Goal: Transaction & Acquisition: Purchase product/service

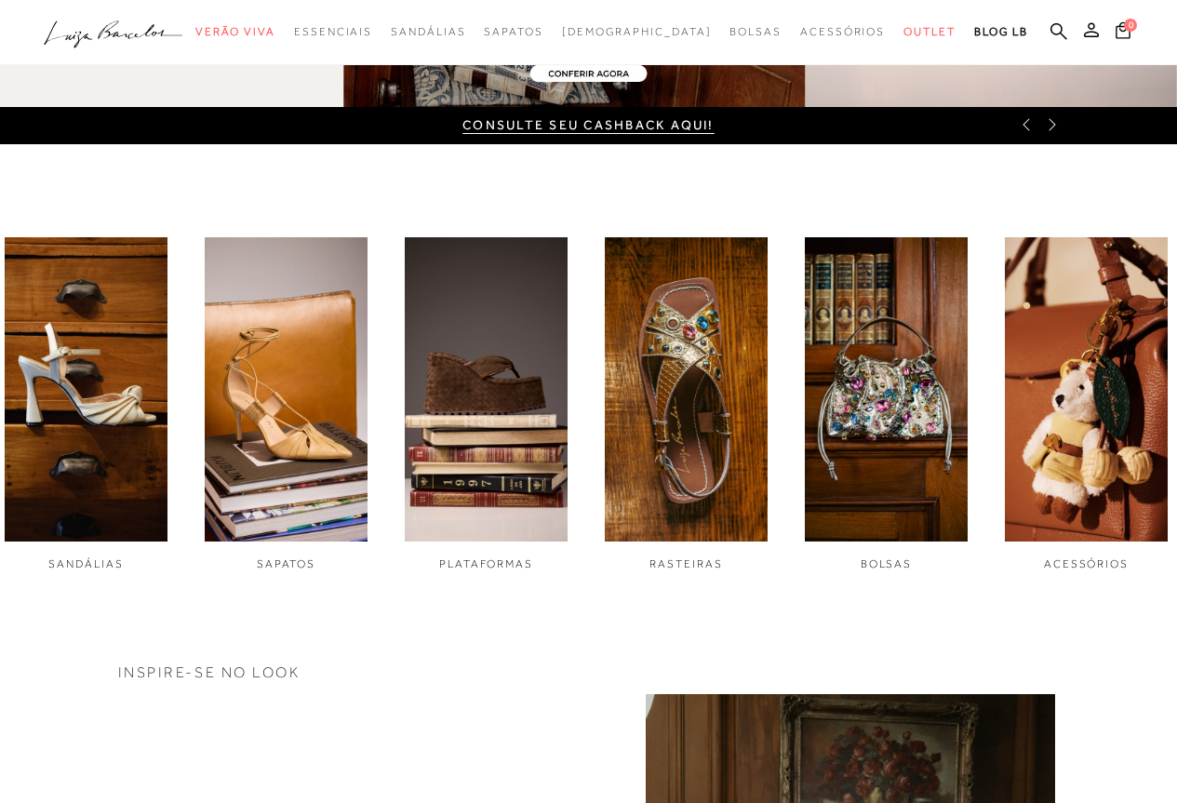
scroll to position [465, 0]
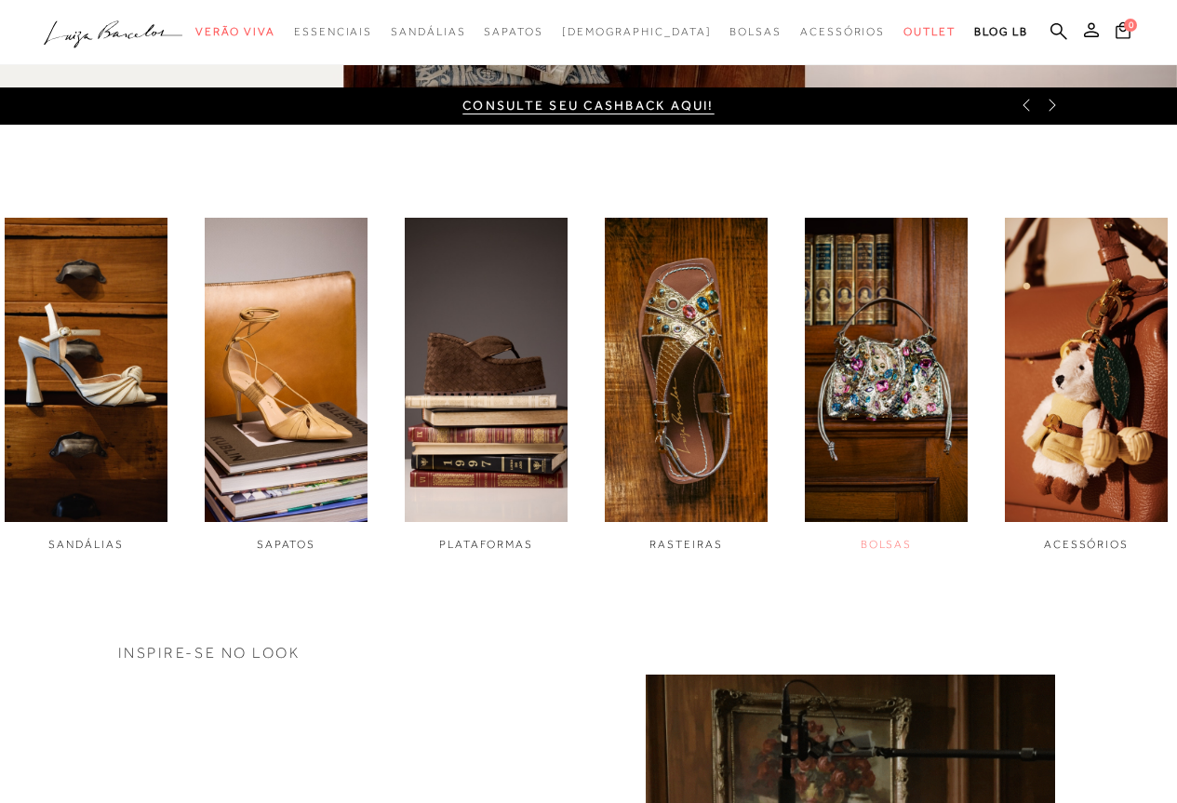
click at [908, 401] on img "5 / 6" at bounding box center [886, 370] width 163 height 305
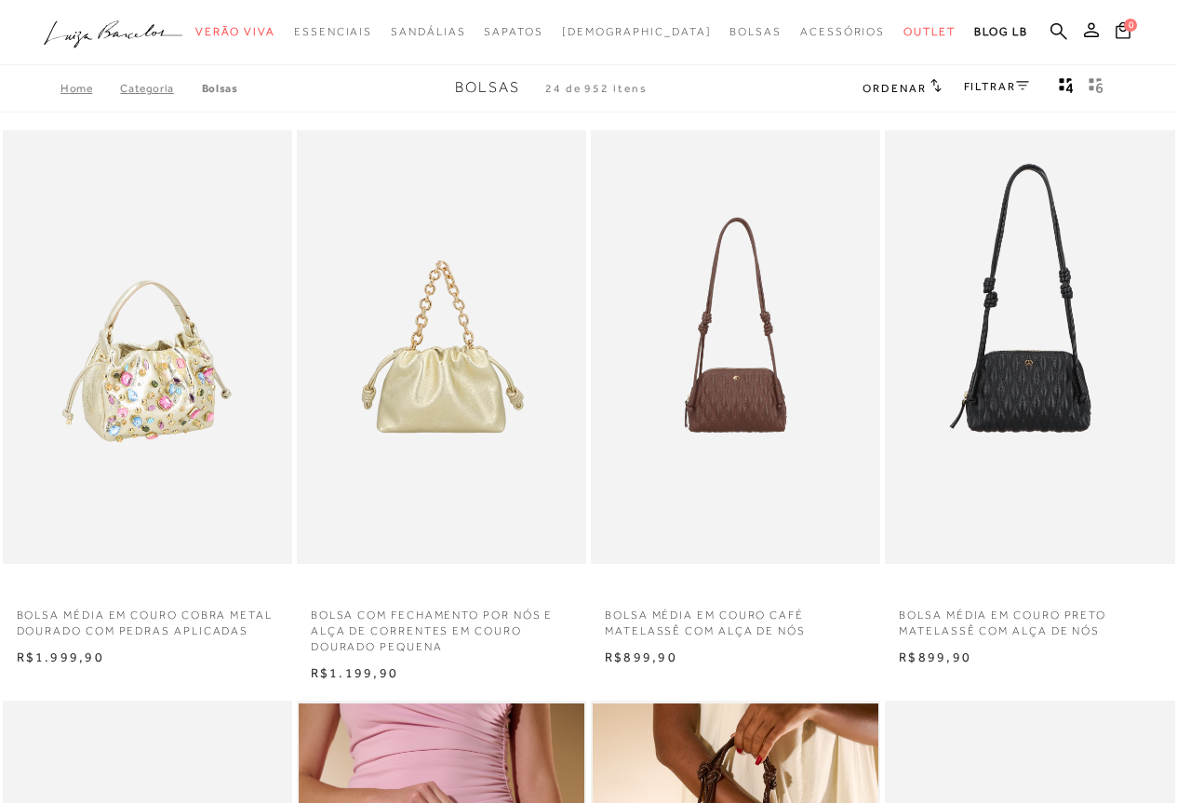
click at [127, 396] on img at bounding box center [148, 347] width 287 height 434
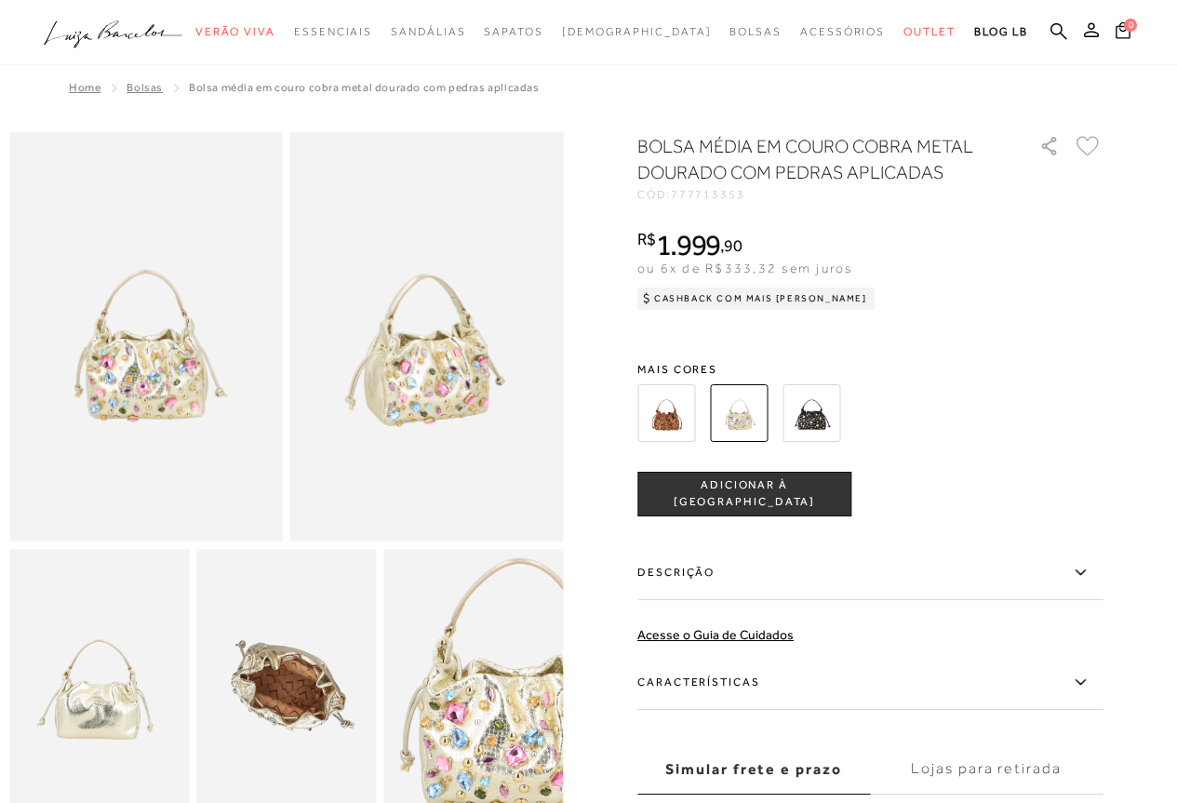
click at [421, 410] on img at bounding box center [427, 336] width 274 height 409
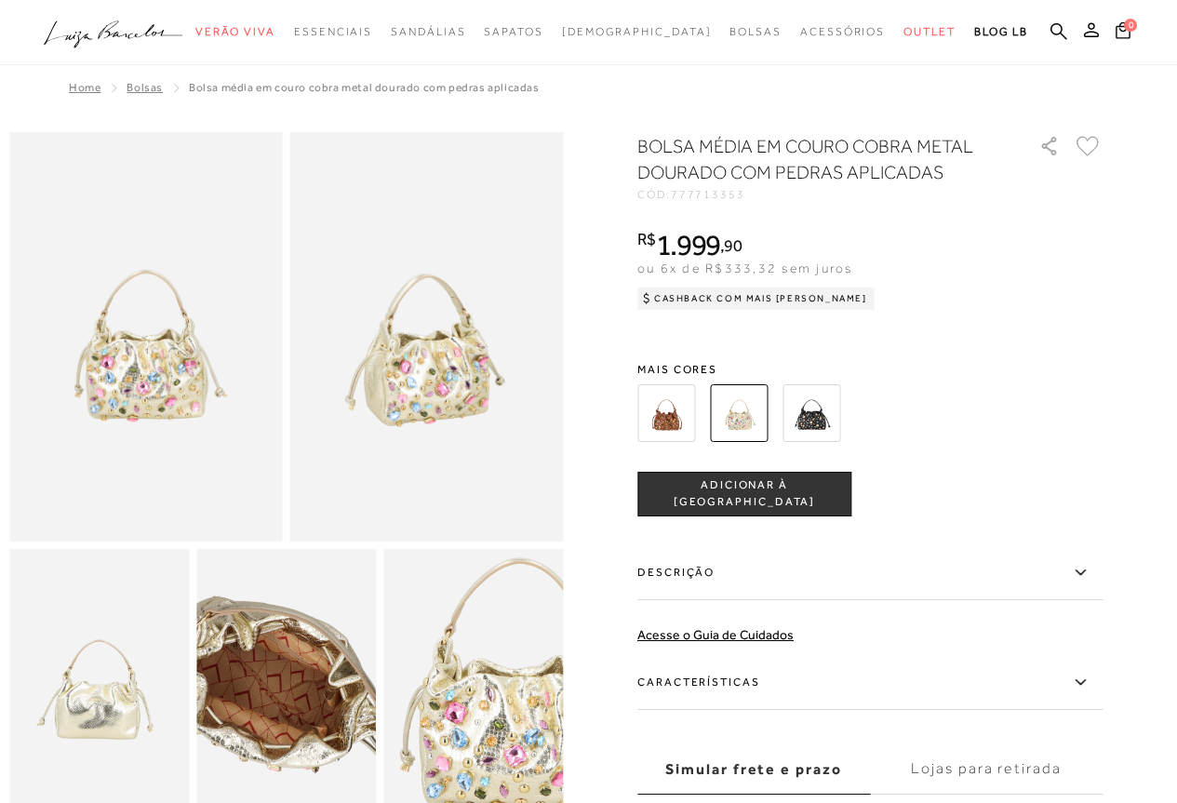
click at [304, 703] on img at bounding box center [267, 678] width 359 height 539
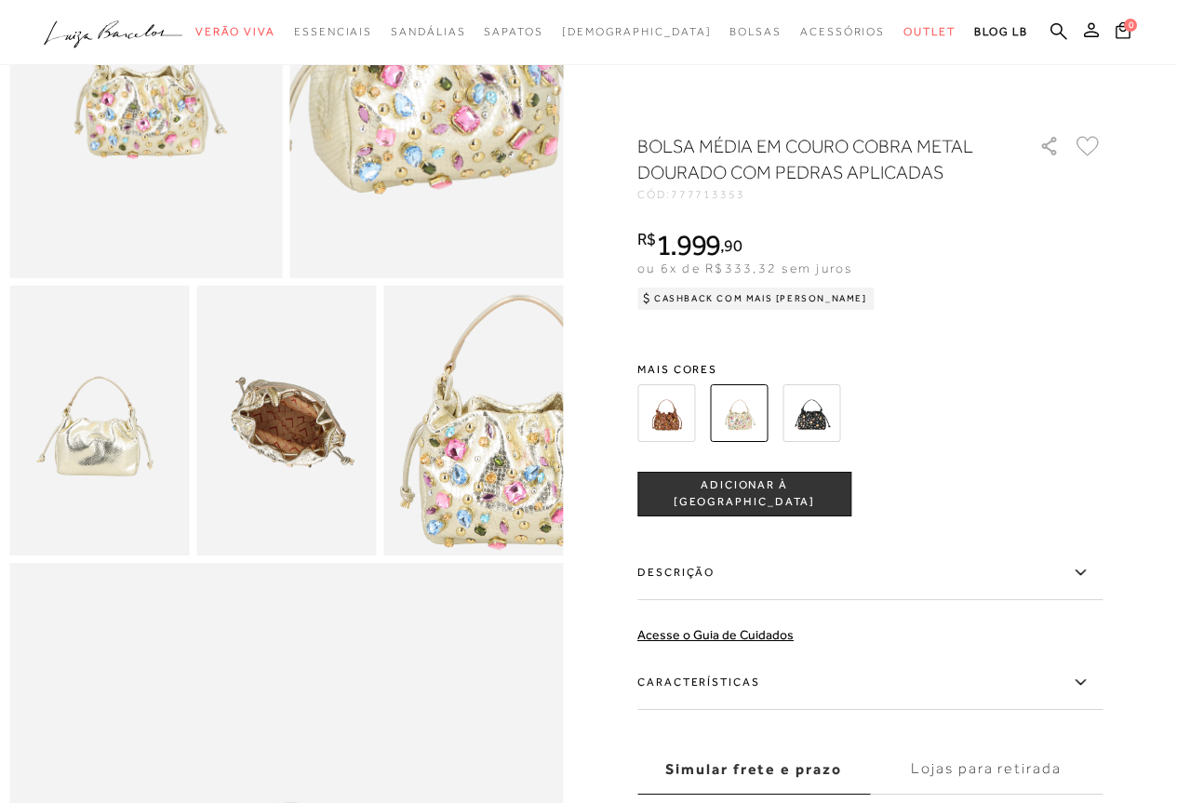
scroll to position [279, 0]
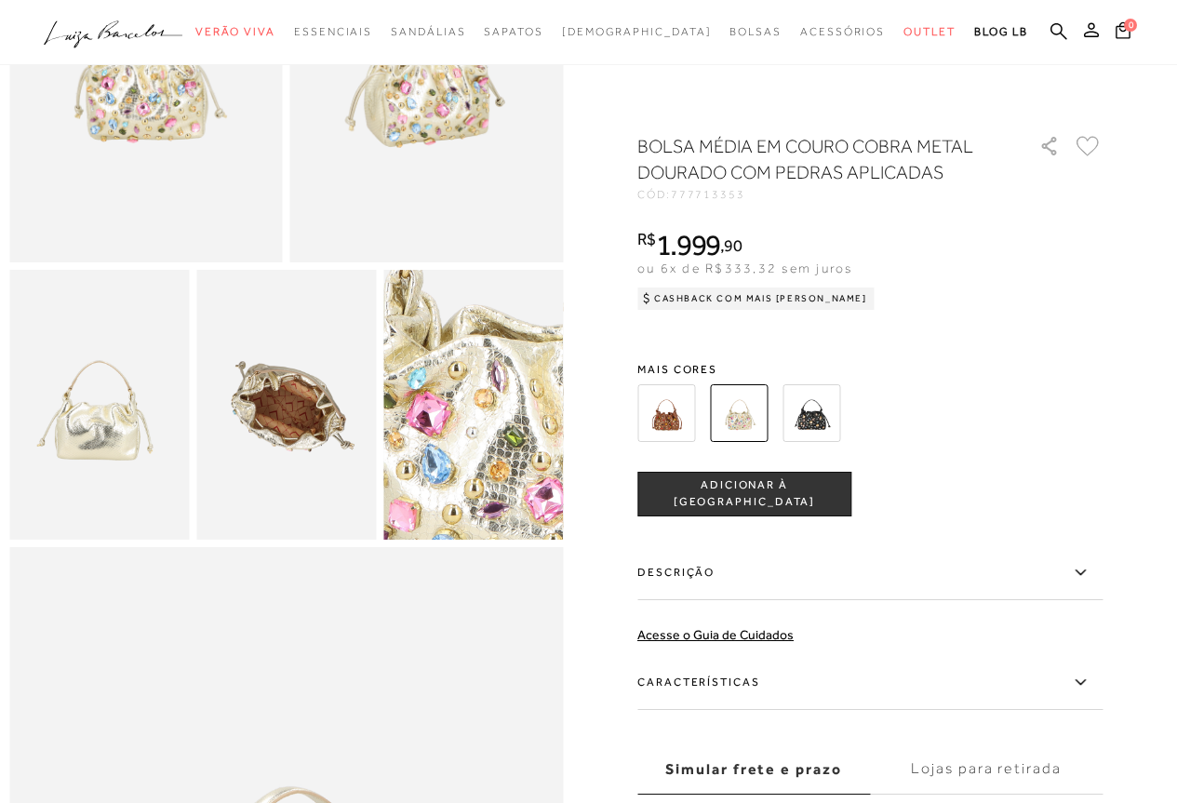
click at [488, 469] on img at bounding box center [463, 356] width 359 height 539
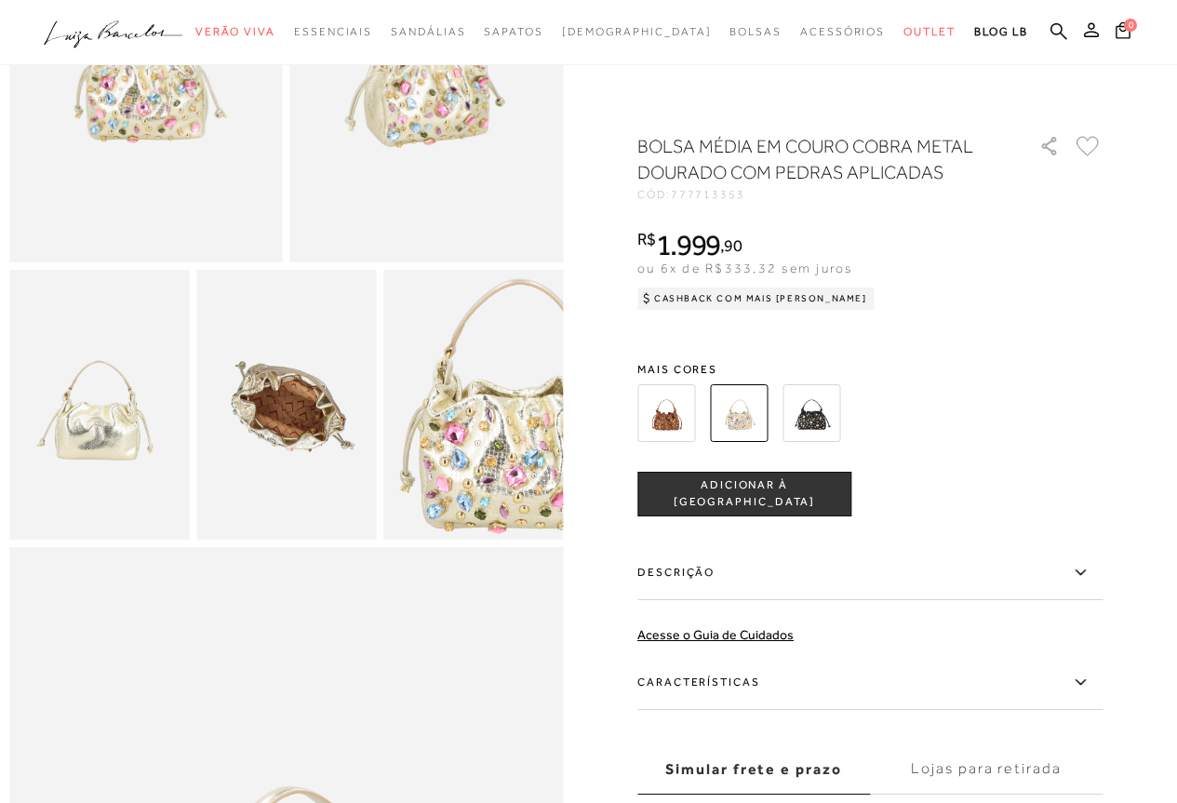
click at [192, 138] on img at bounding box center [146, 57] width 274 height 409
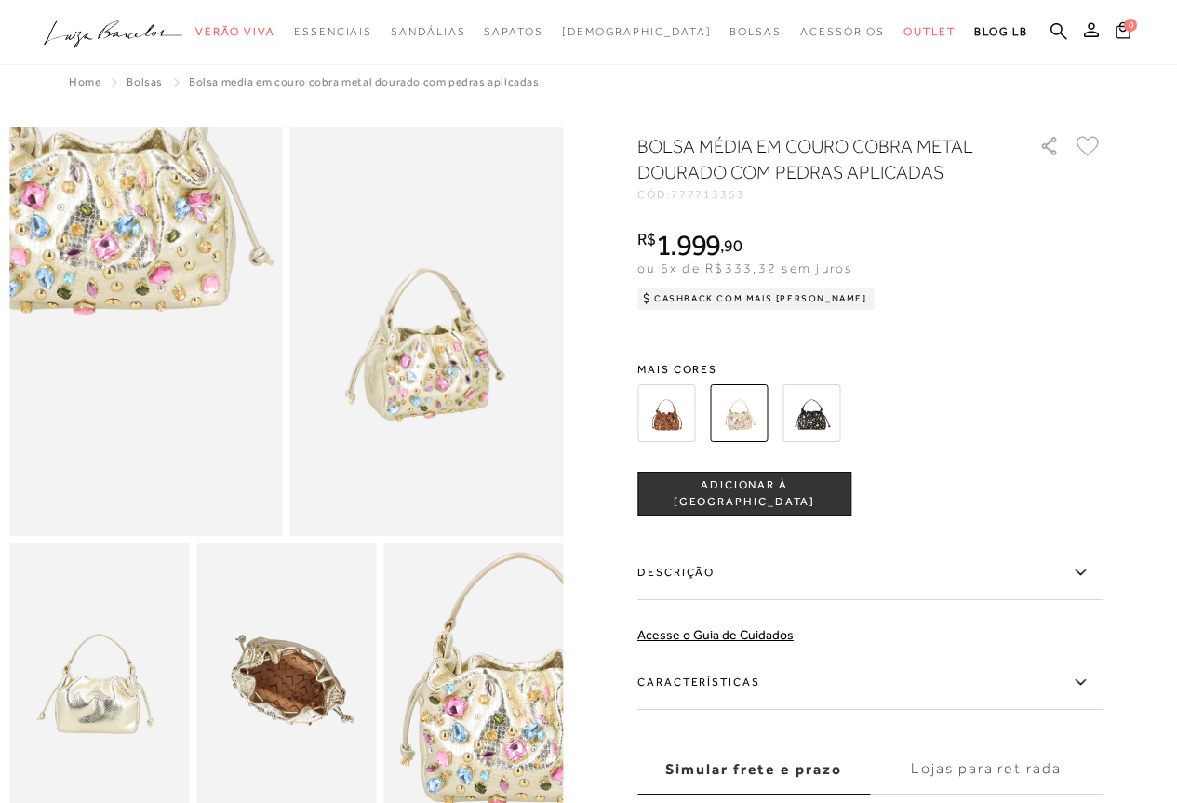
scroll to position [0, 0]
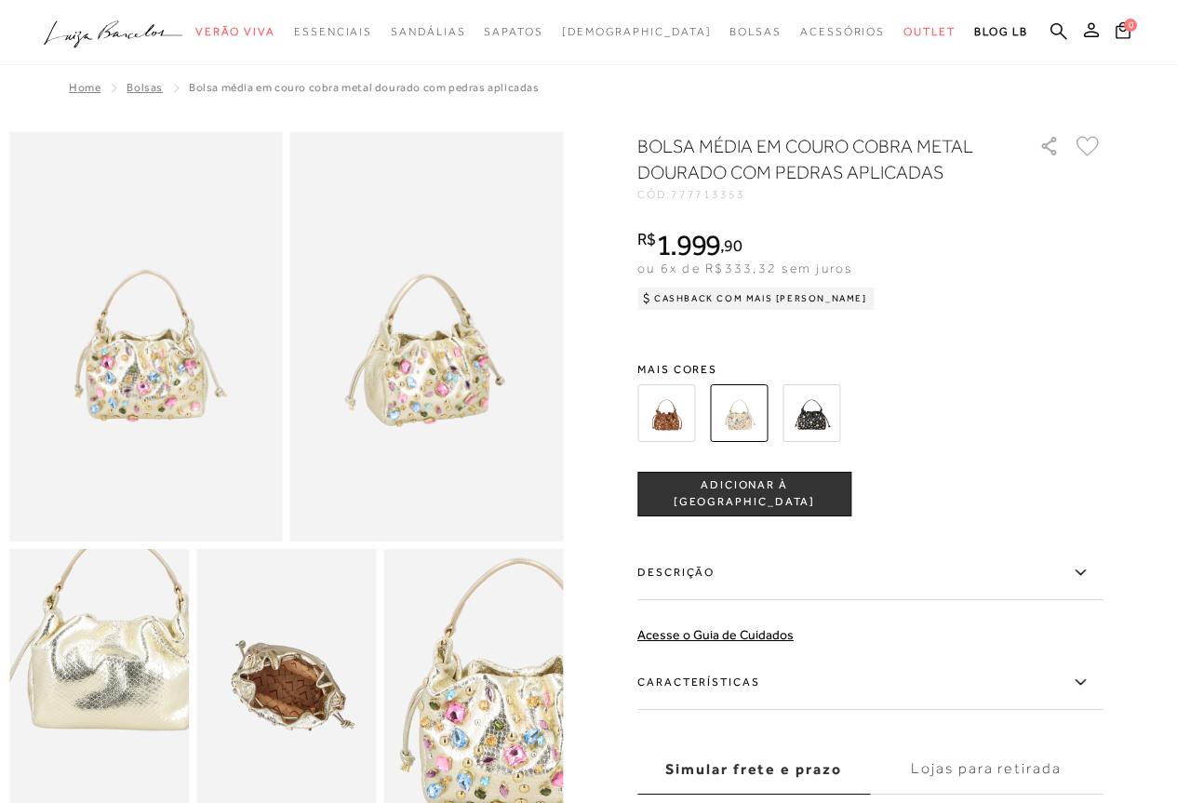
click at [76, 764] on img at bounding box center [117, 619] width 359 height 539
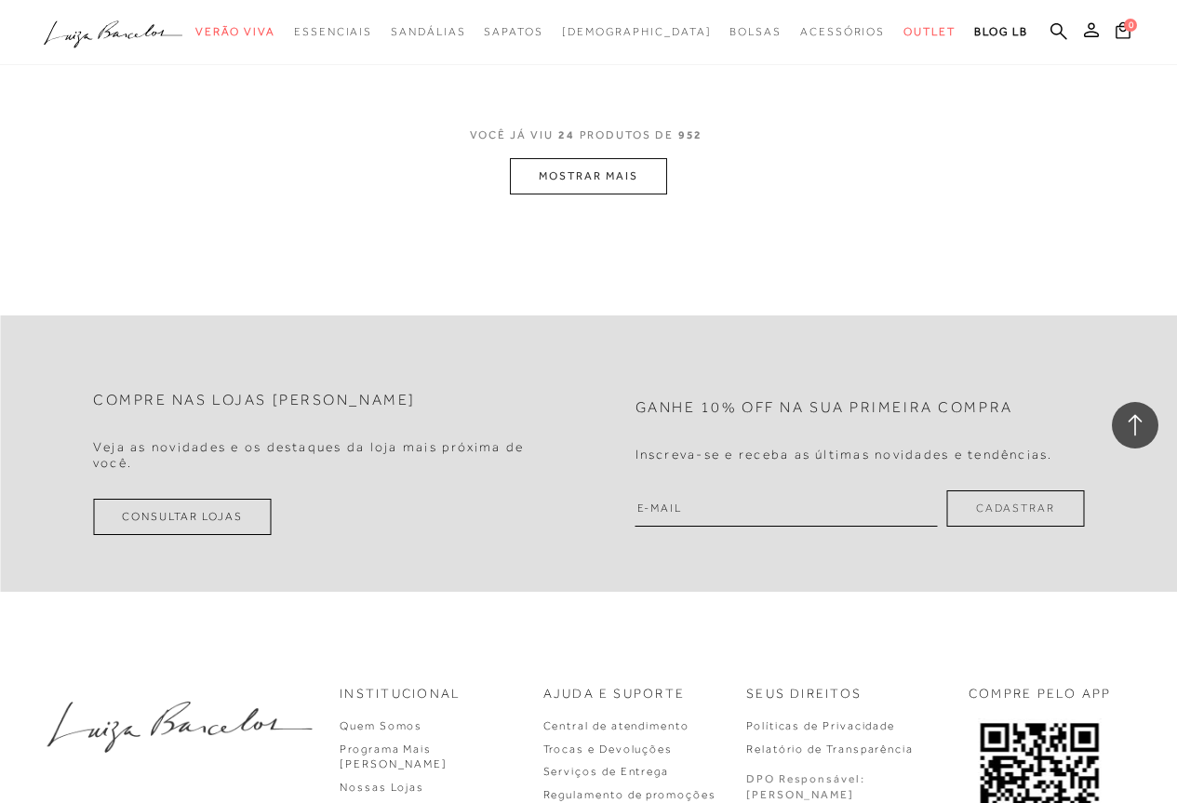
scroll to position [6699, 0]
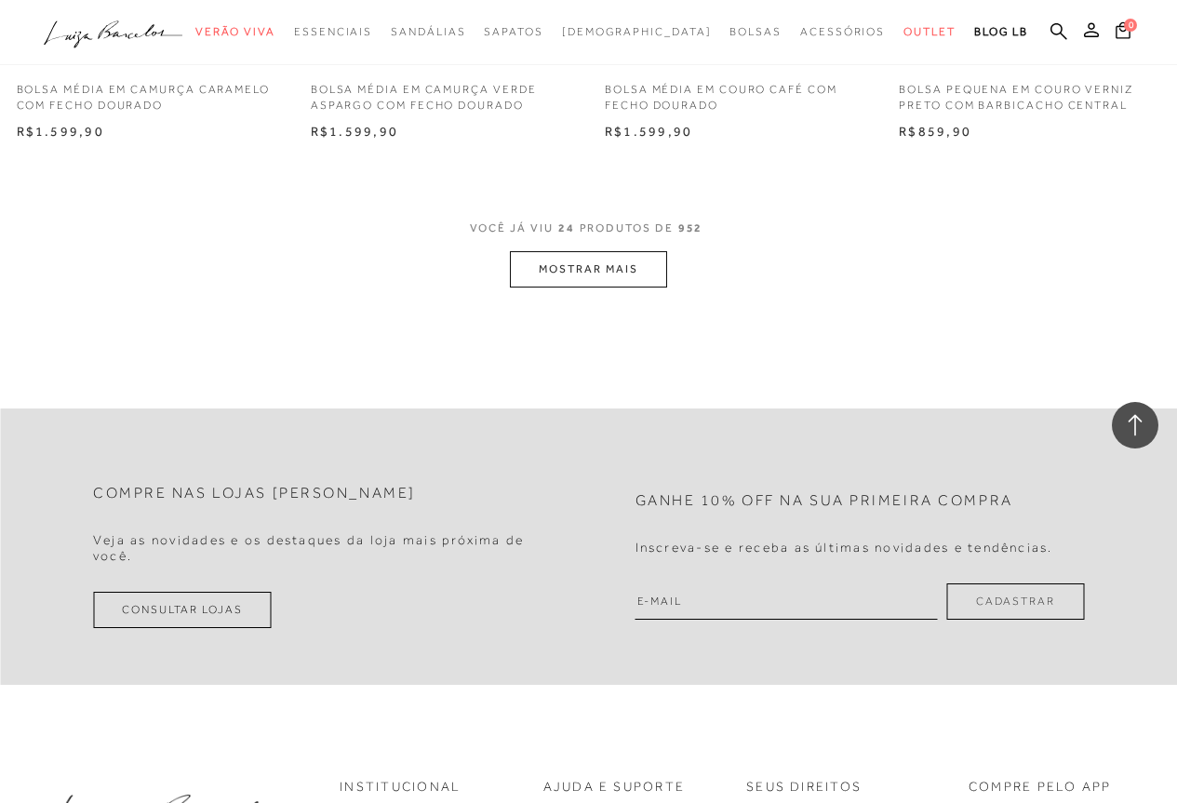
click at [532, 261] on button "MOSTRAR MAIS" at bounding box center [588, 269] width 156 height 36
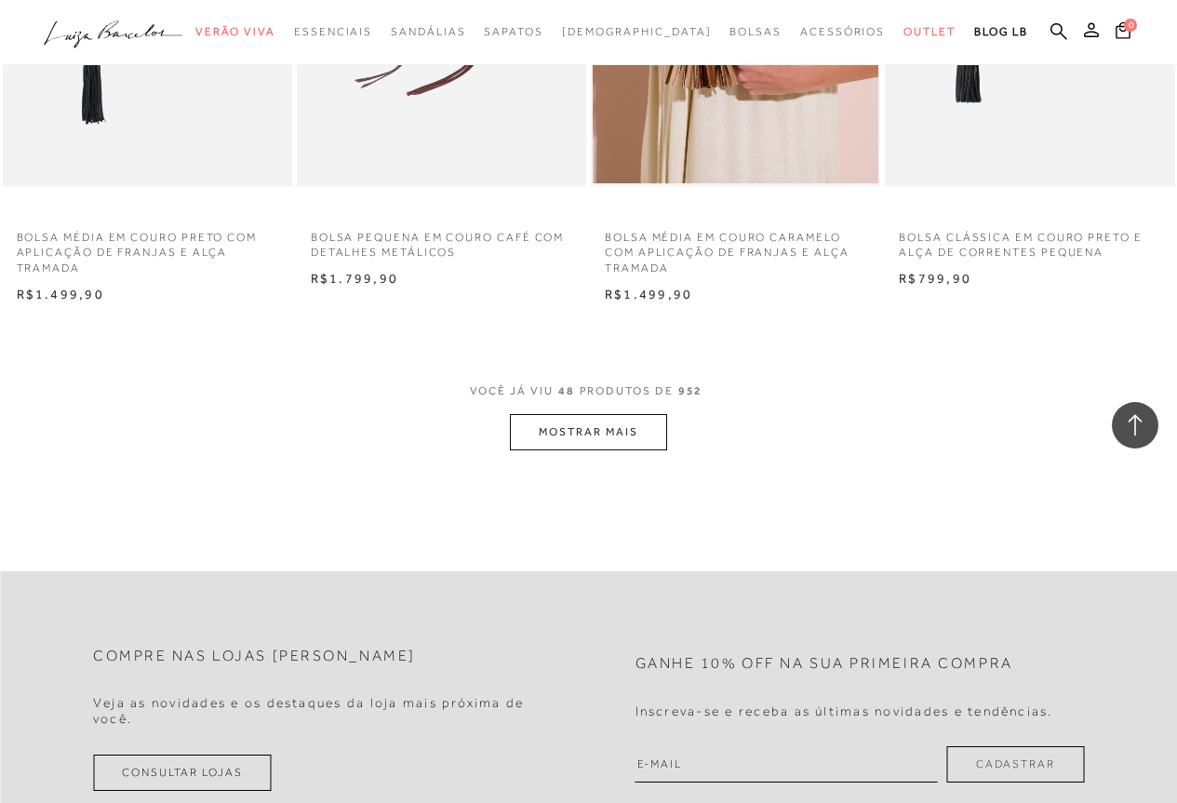
scroll to position [10048, 0]
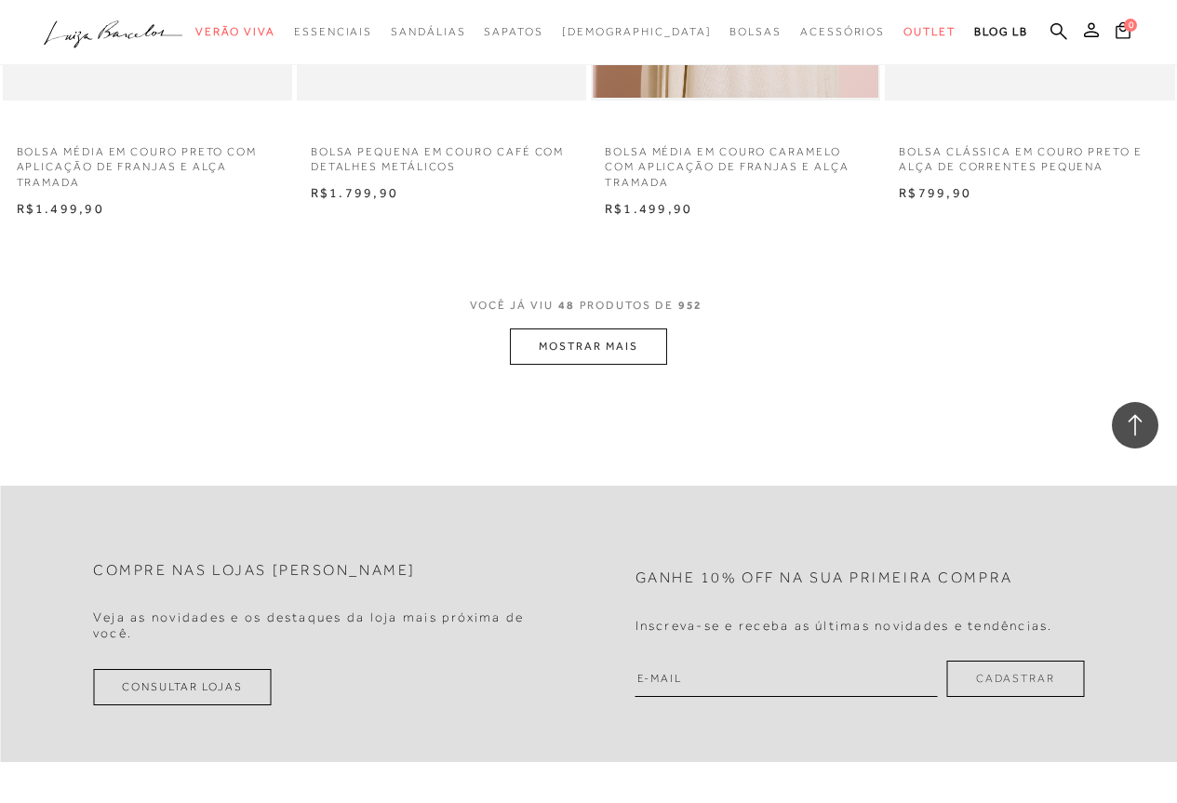
click at [613, 341] on button "MOSTRAR MAIS" at bounding box center [588, 346] width 156 height 36
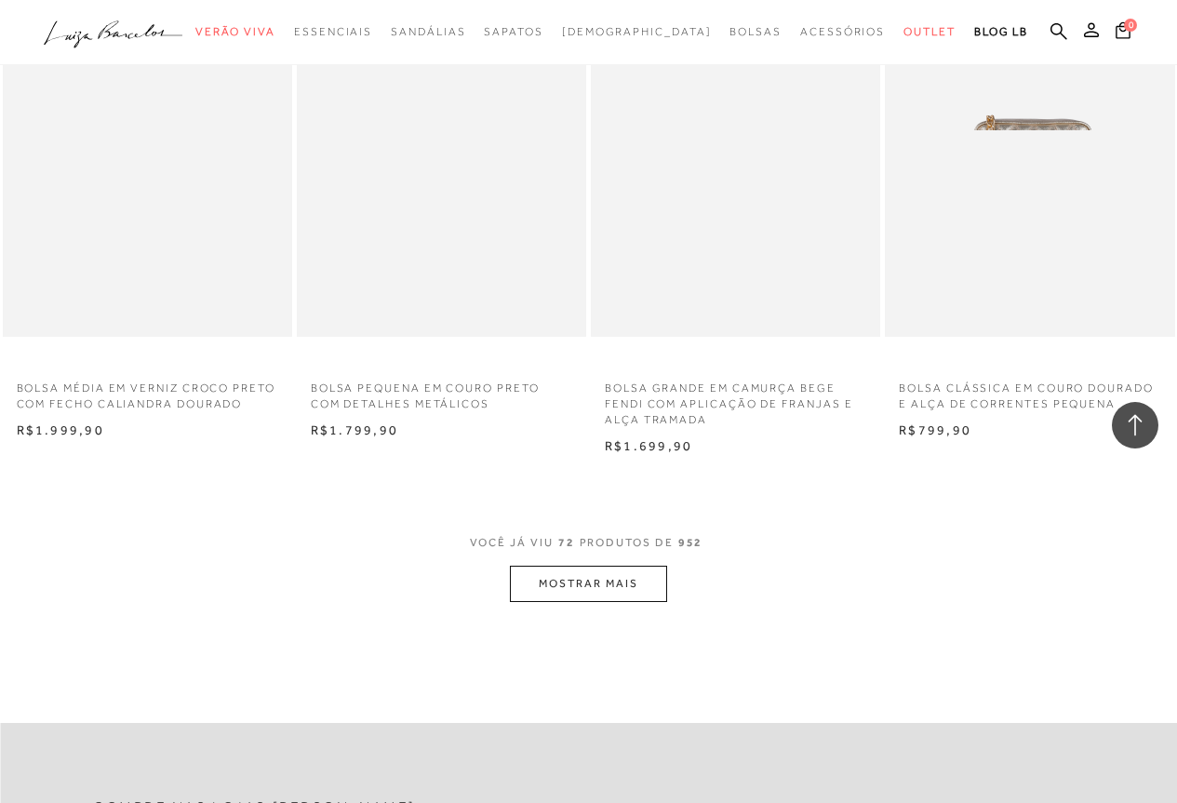
scroll to position [13211, 0]
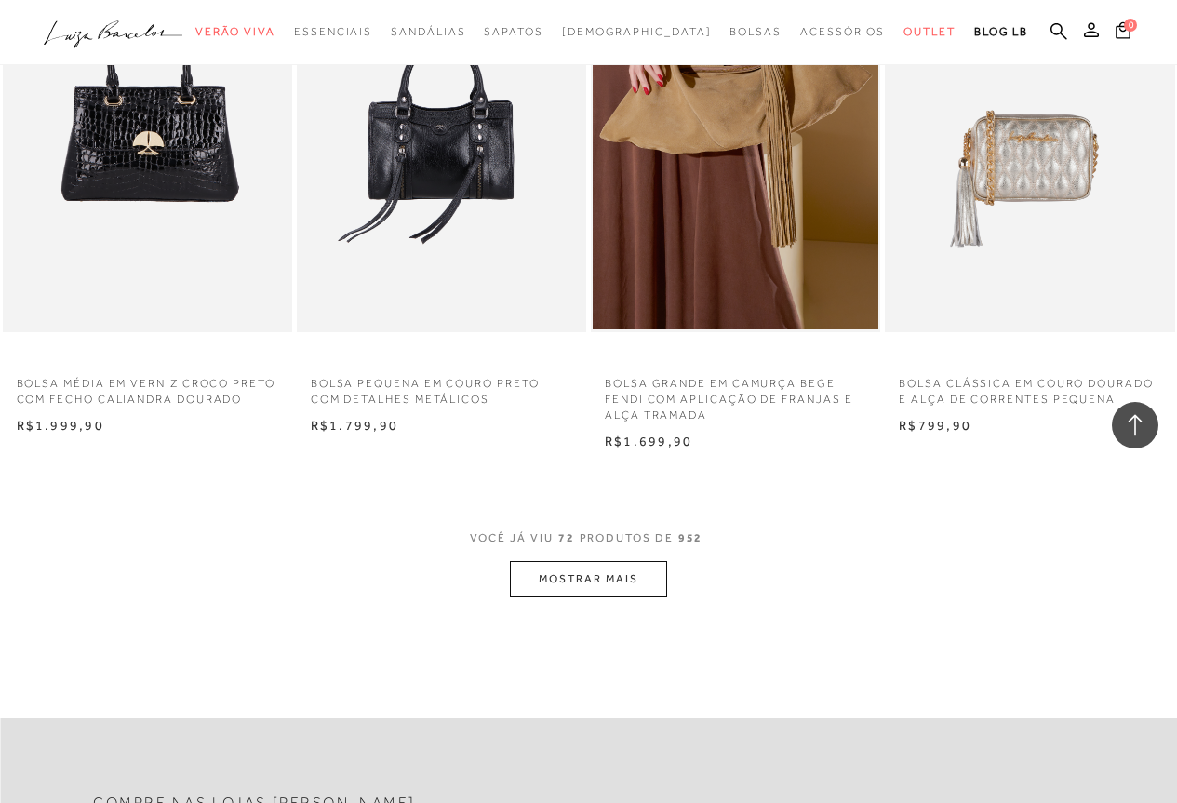
click at [580, 572] on button "MOSTRAR MAIS" at bounding box center [588, 579] width 156 height 36
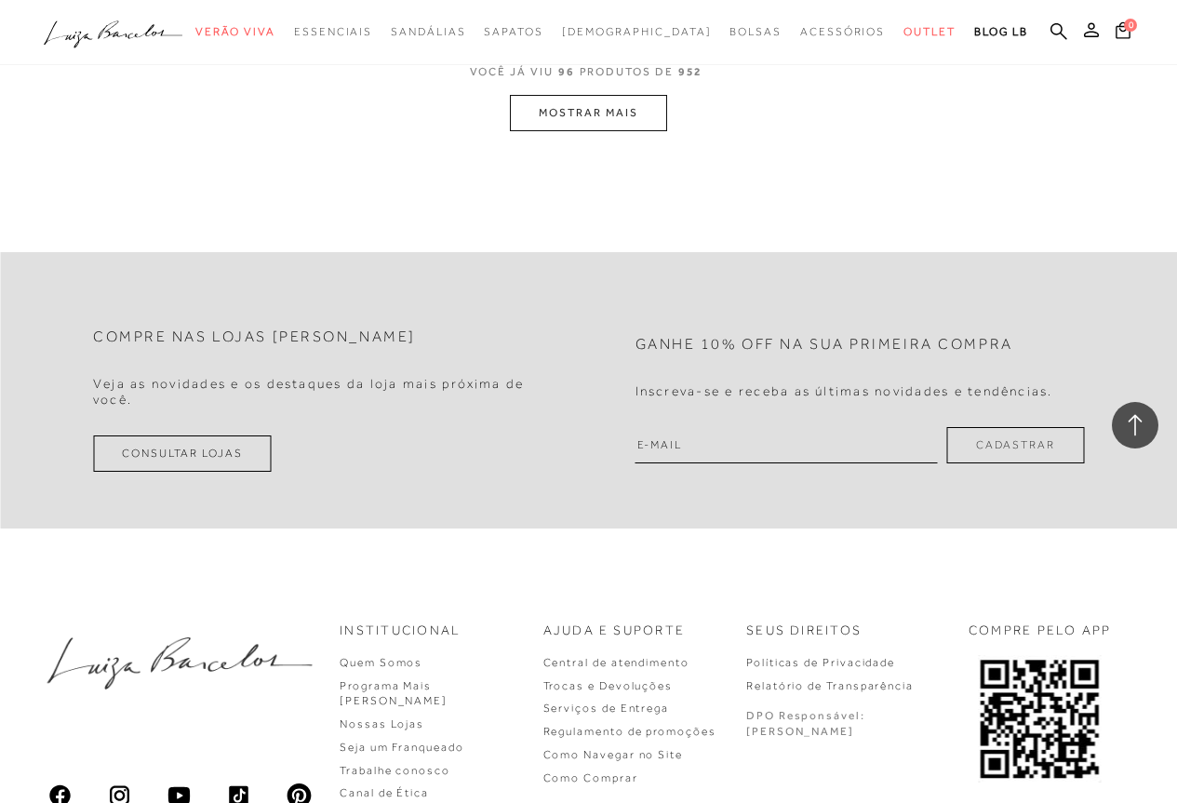
scroll to position [16654, 0]
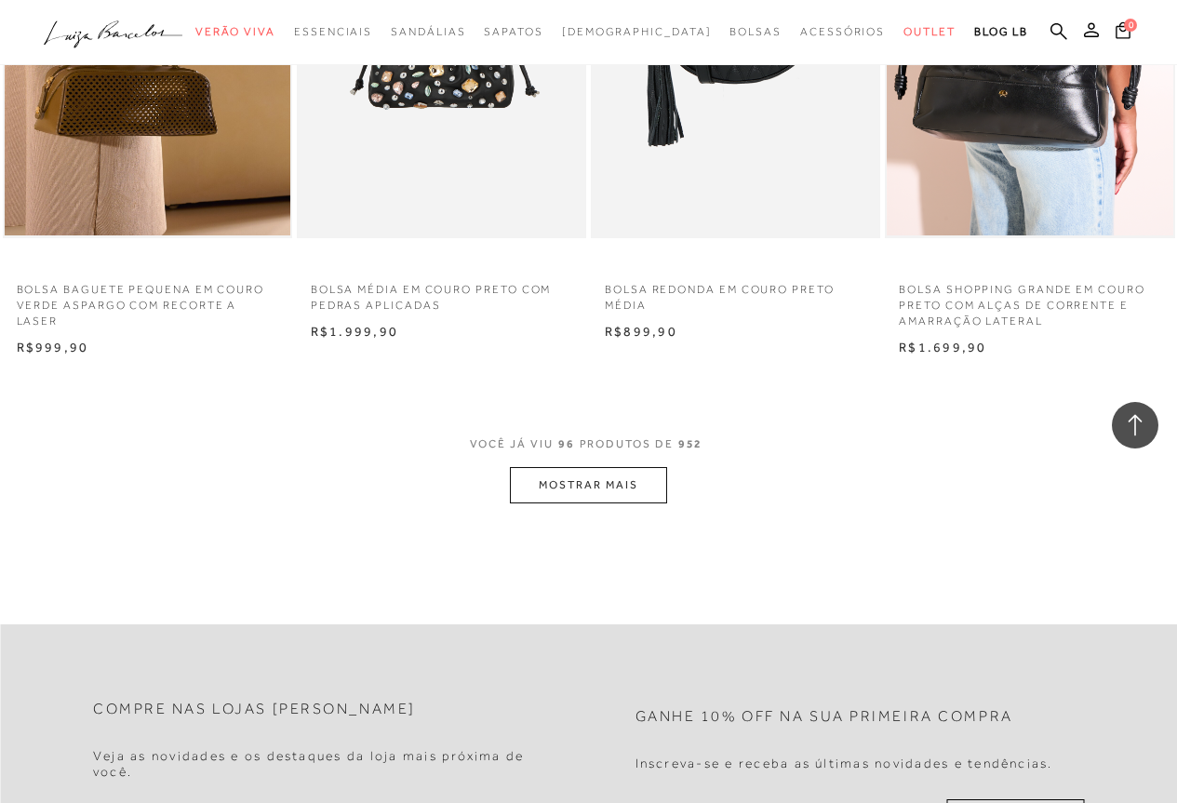
click at [622, 476] on button "MOSTRAR MAIS" at bounding box center [588, 485] width 156 height 36
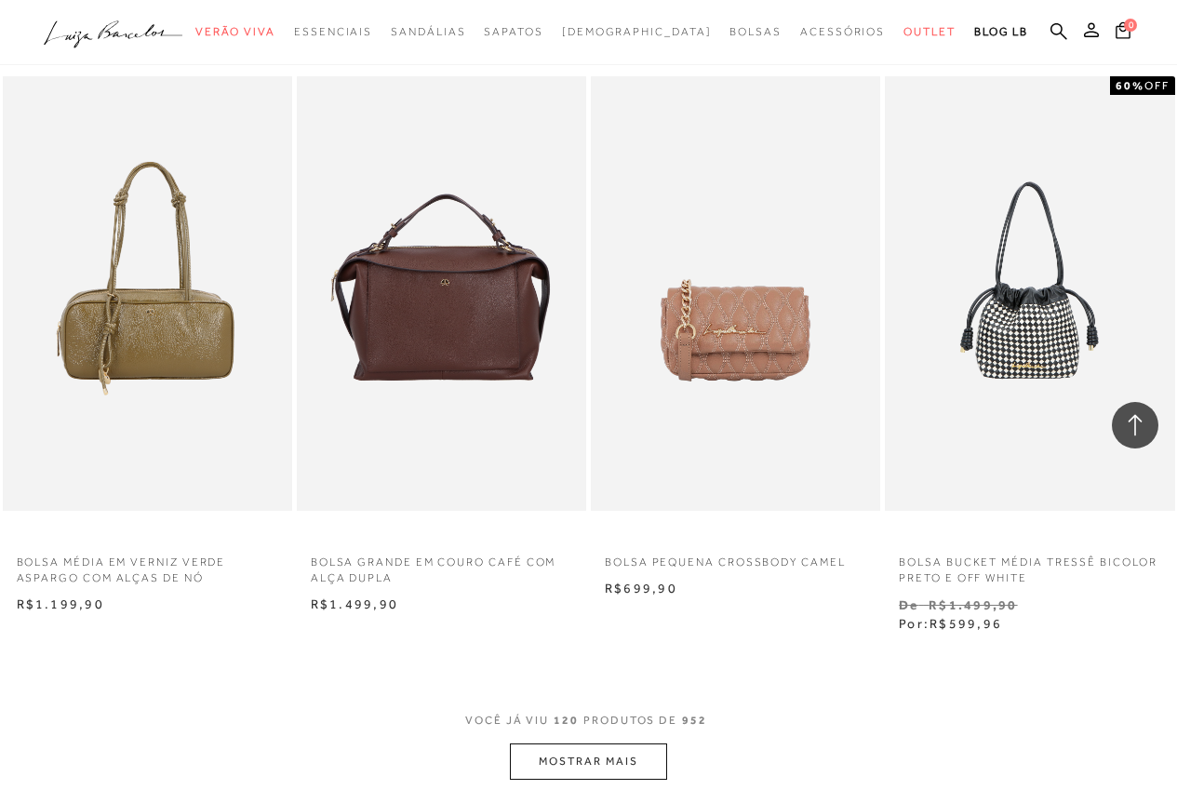
scroll to position [19910, 0]
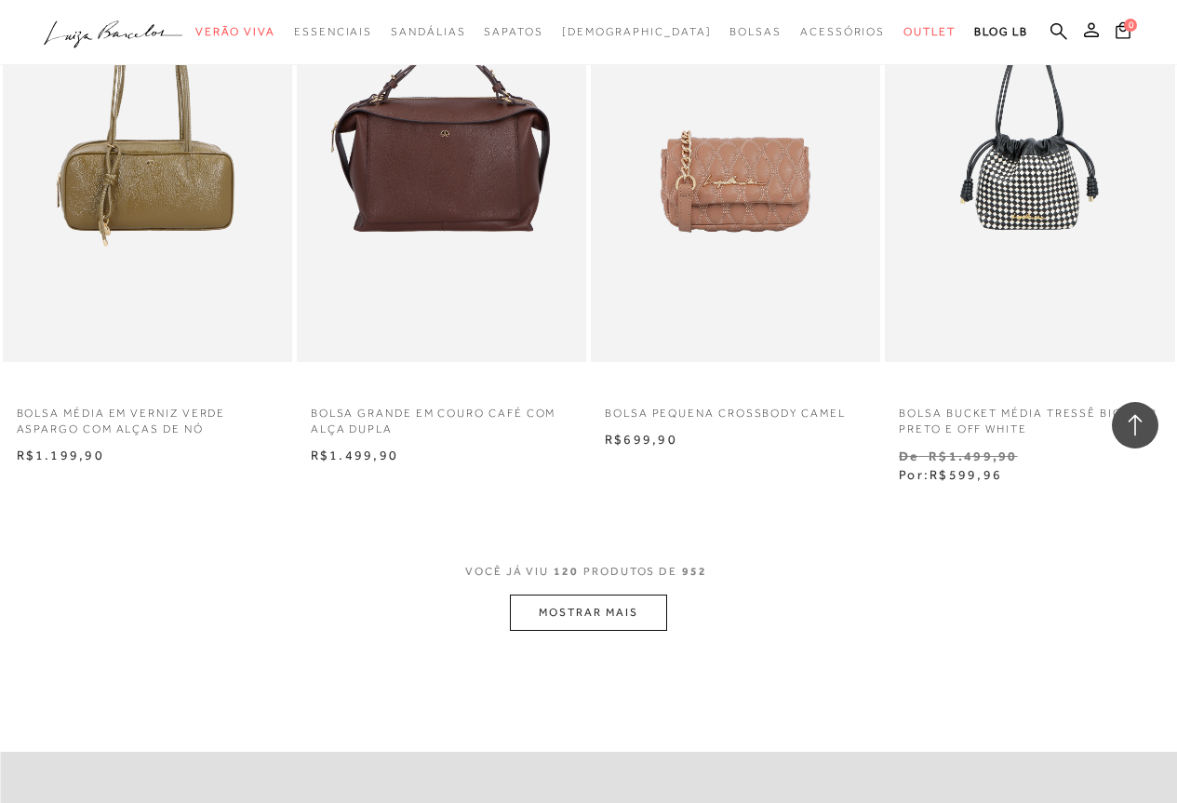
click at [598, 605] on button "MOSTRAR MAIS" at bounding box center [588, 613] width 156 height 36
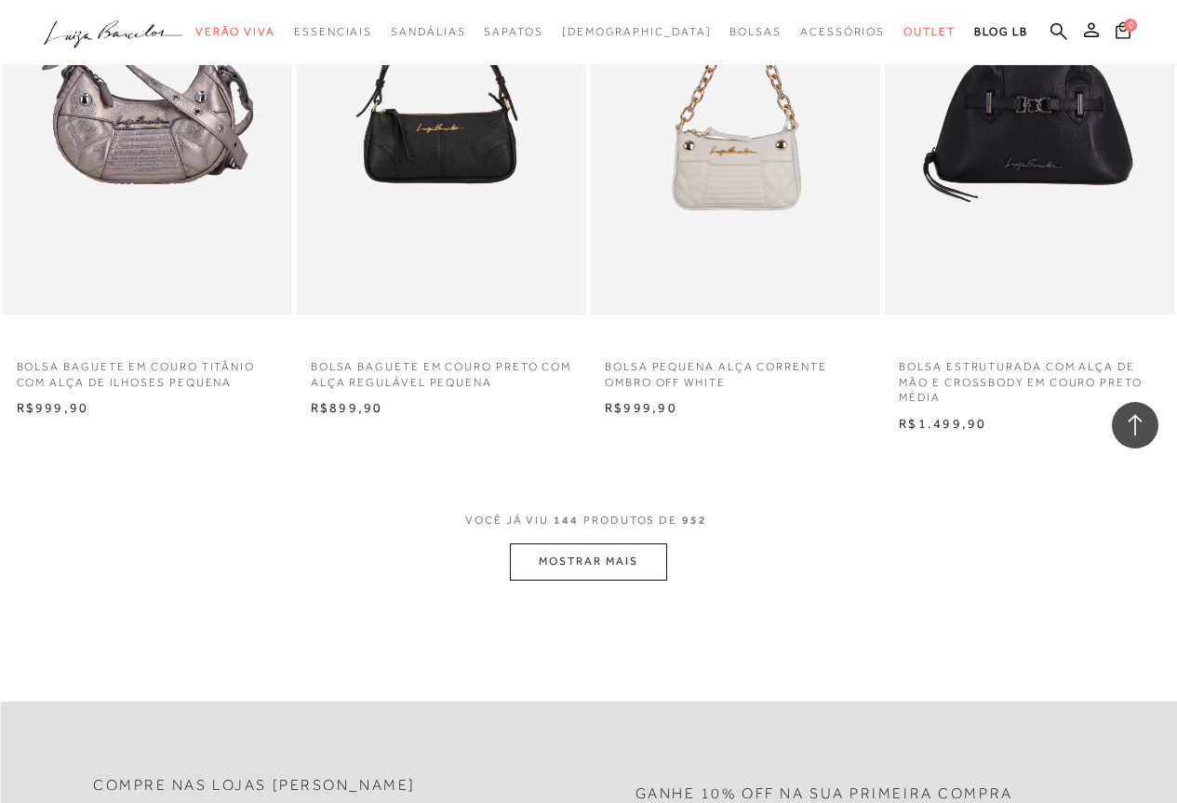
scroll to position [23539, 0]
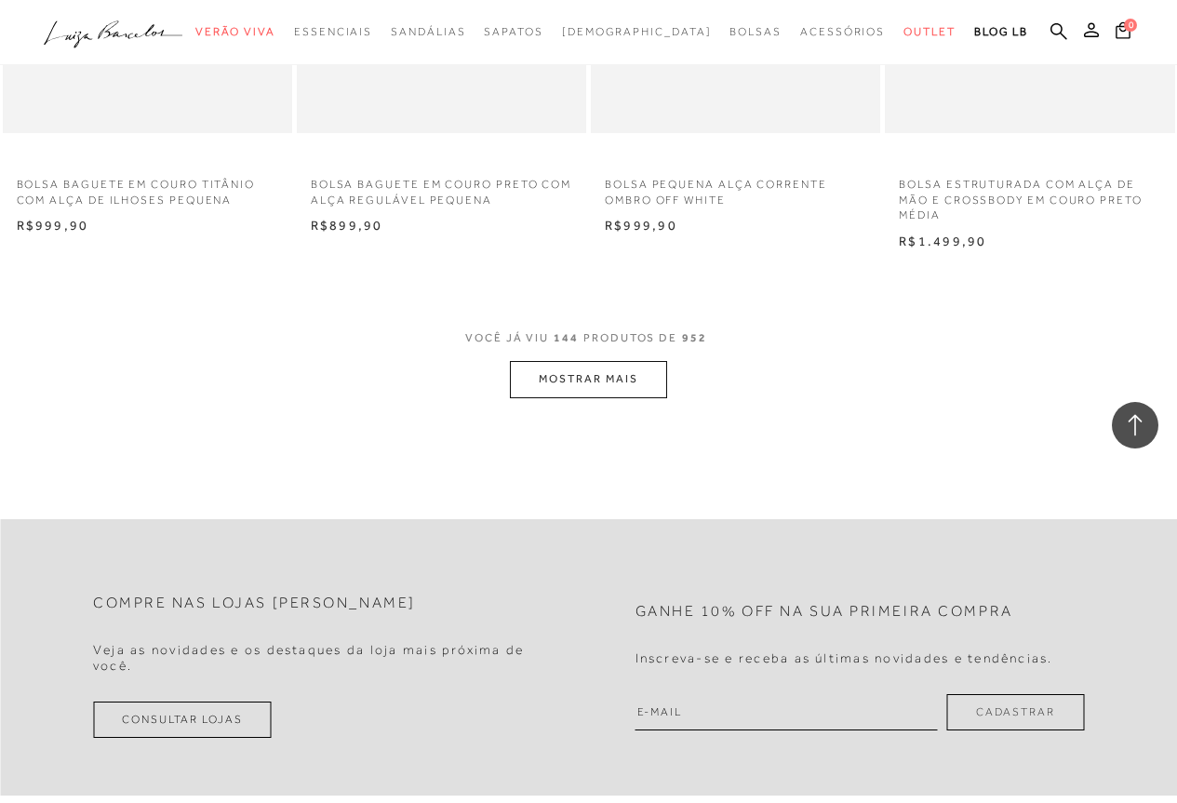
click at [644, 379] on button "MOSTRAR MAIS" at bounding box center [588, 379] width 156 height 36
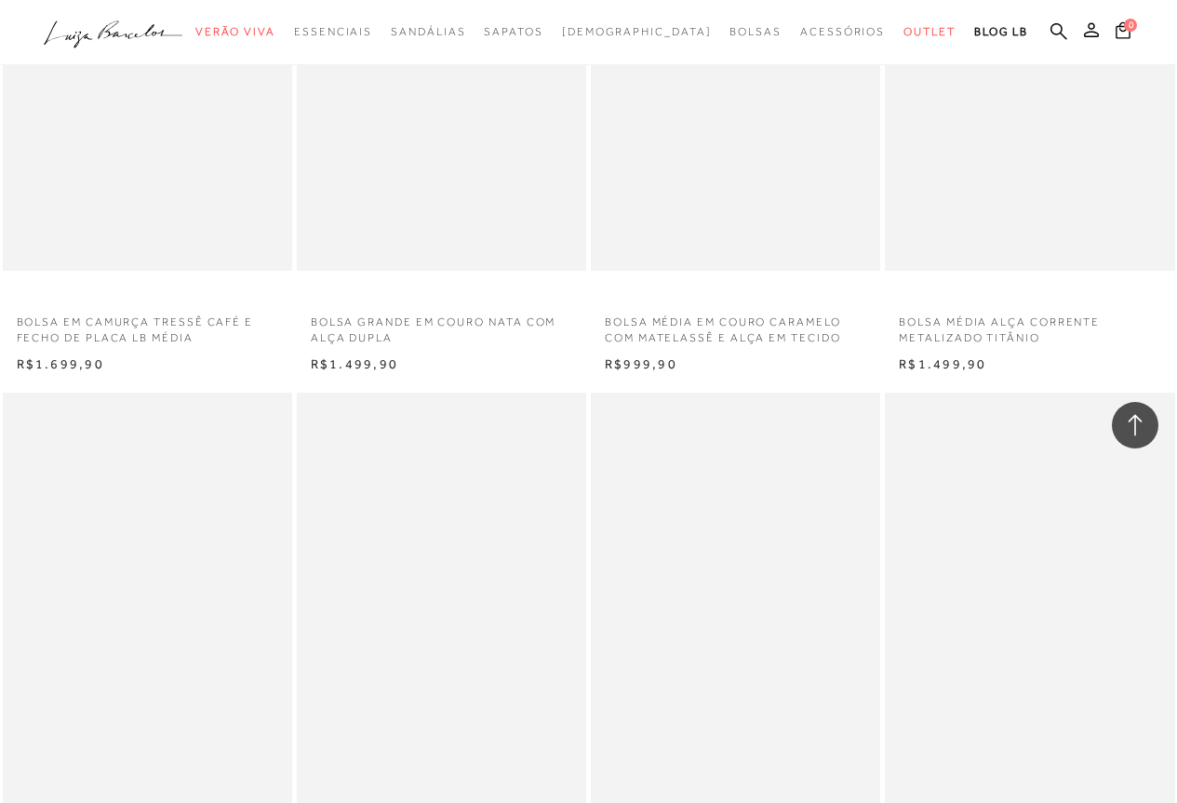
scroll to position [26516, 0]
